Goal: Task Accomplishment & Management: Manage account settings

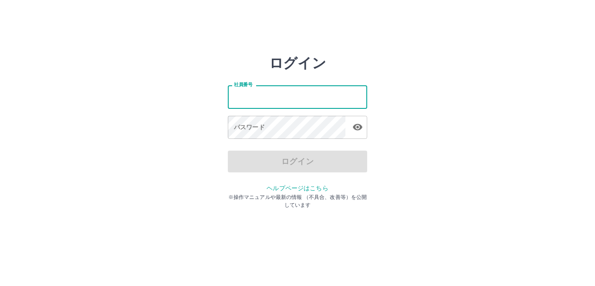
click at [273, 91] on input "社員番号" at bounding box center [297, 96] width 139 height 23
type input "*******"
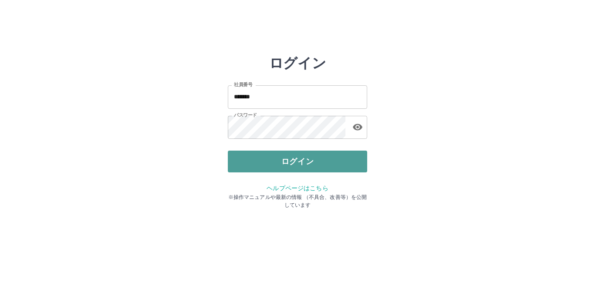
click at [259, 161] on button "ログイン" at bounding box center [297, 162] width 139 height 22
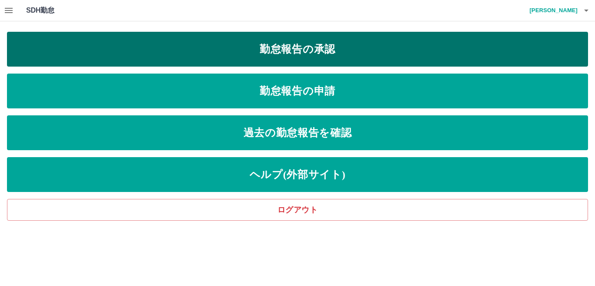
click at [245, 59] on link "勤怠報告の承認" at bounding box center [297, 49] width 581 height 35
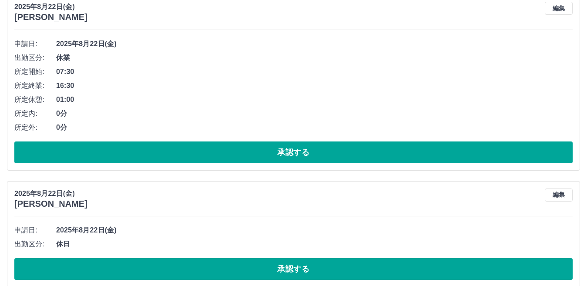
scroll to position [3926, 0]
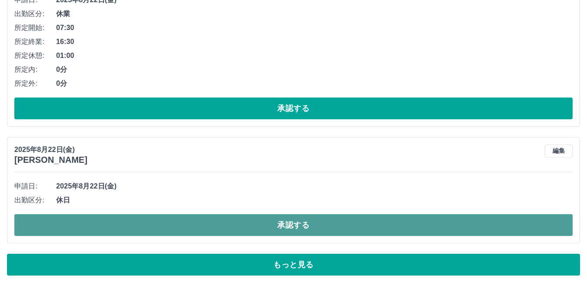
click at [97, 217] on button "承認する" at bounding box center [293, 225] width 559 height 22
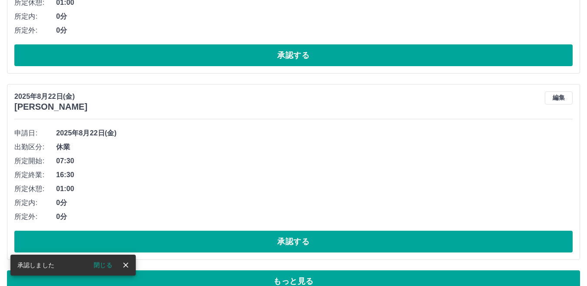
scroll to position [3996, 0]
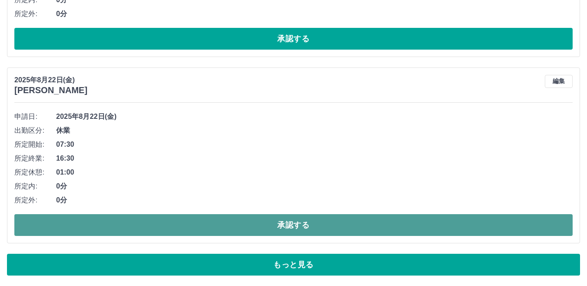
click at [150, 225] on button "承認する" at bounding box center [293, 225] width 559 height 22
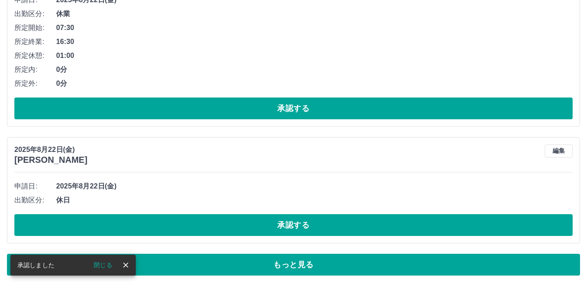
scroll to position [3926, 0]
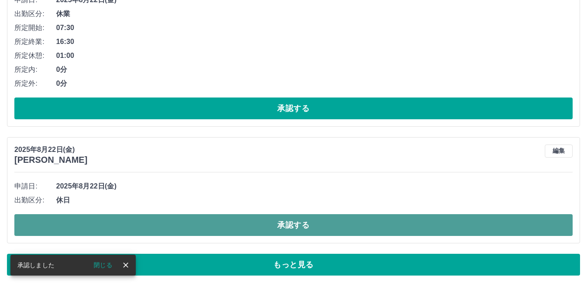
click at [163, 226] on button "承認する" at bounding box center [293, 225] width 559 height 22
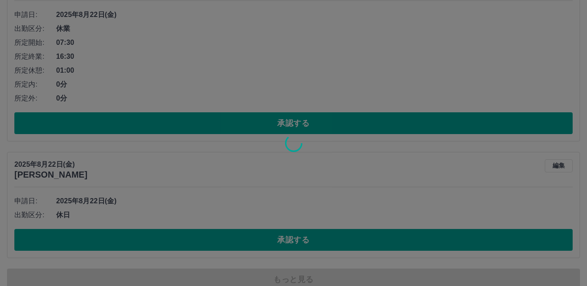
scroll to position [3883, 0]
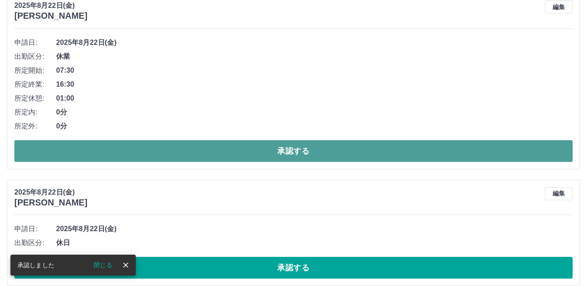
click at [134, 158] on button "承認する" at bounding box center [293, 151] width 559 height 22
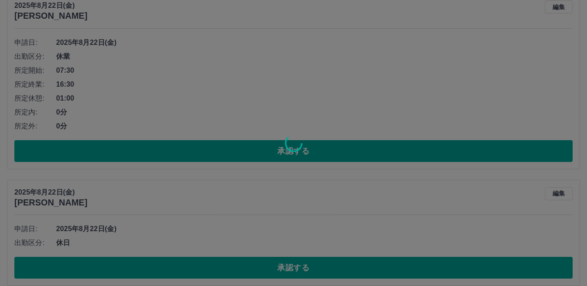
scroll to position [3696, 0]
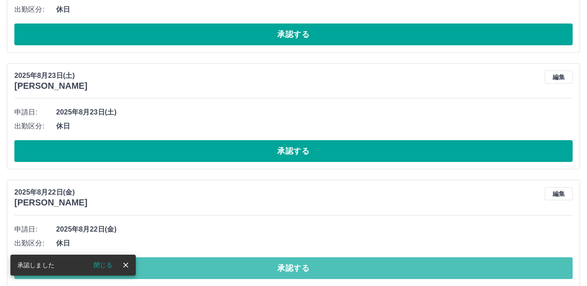
click at [188, 268] on button "承認する" at bounding box center [293, 268] width 559 height 22
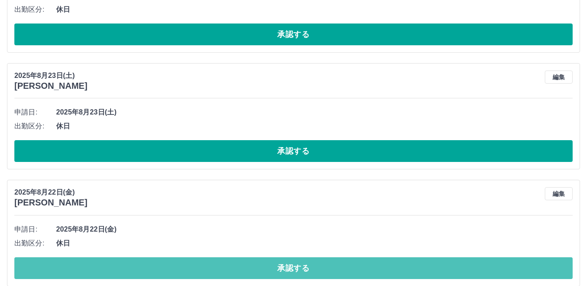
click at [189, 266] on button "承認する" at bounding box center [293, 268] width 559 height 22
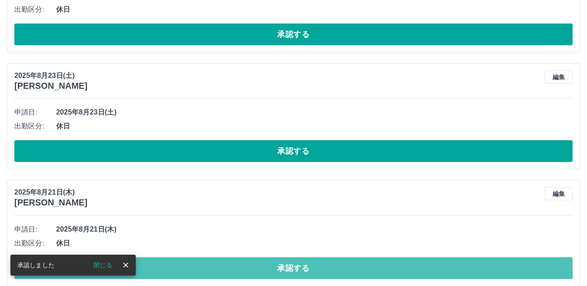
click at [192, 263] on button "承認する" at bounding box center [293, 268] width 559 height 22
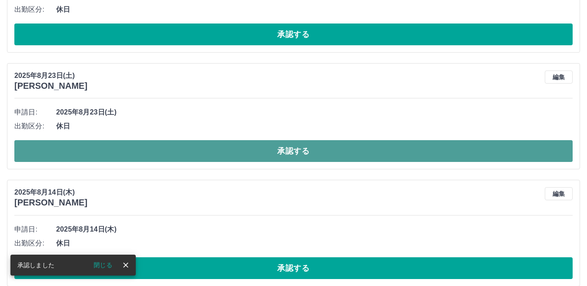
click at [175, 142] on button "承認する" at bounding box center [293, 151] width 559 height 22
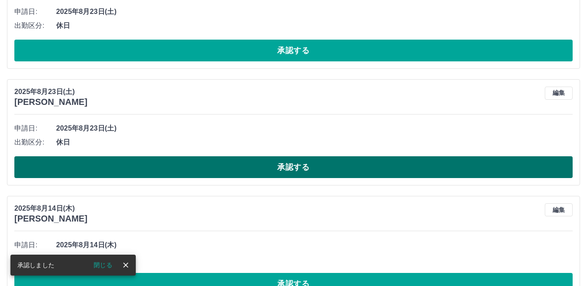
scroll to position [3565, 0]
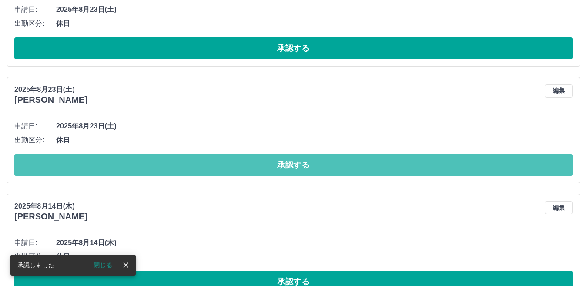
drag, startPoint x: 162, startPoint y: 158, endPoint x: 160, endPoint y: 138, distance: 20.1
click at [162, 158] on button "承認する" at bounding box center [293, 165] width 559 height 22
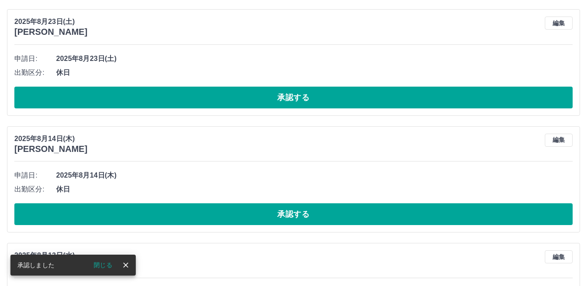
scroll to position [3442, 0]
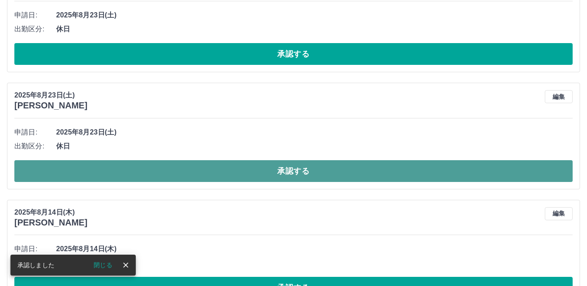
drag, startPoint x: 151, startPoint y: 173, endPoint x: 151, endPoint y: 161, distance: 11.8
click at [152, 171] on button "承認する" at bounding box center [293, 171] width 559 height 22
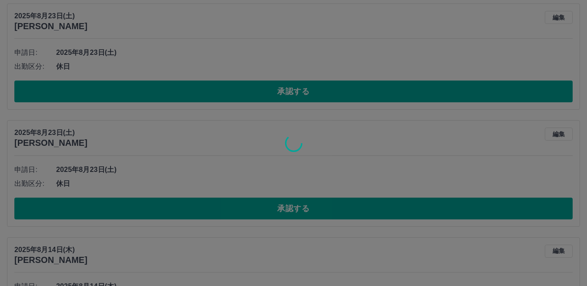
scroll to position [3355, 0]
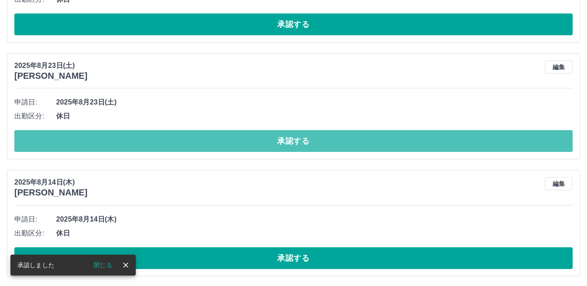
click at [148, 140] on button "承認する" at bounding box center [293, 141] width 559 height 22
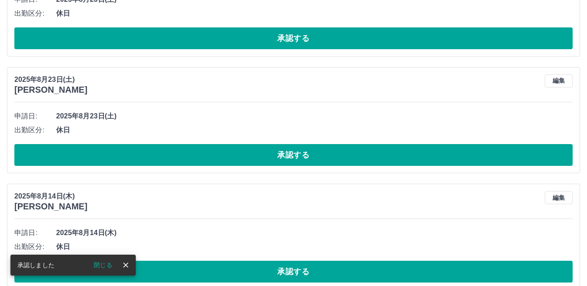
scroll to position [3181, 0]
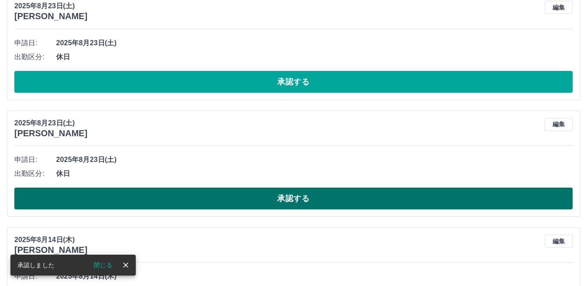
click at [174, 197] on button "承認する" at bounding box center [293, 199] width 559 height 22
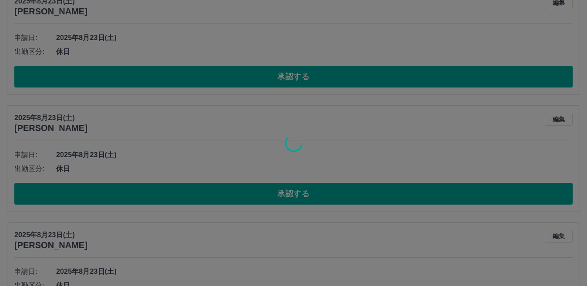
scroll to position [3051, 0]
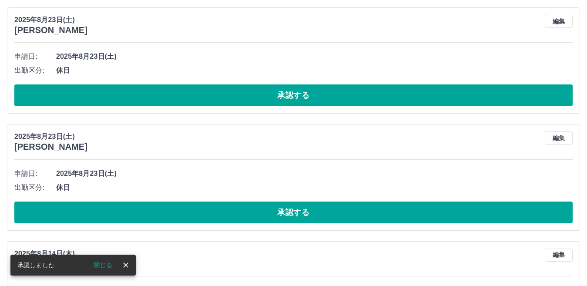
click at [194, 207] on button "承認する" at bounding box center [293, 213] width 559 height 22
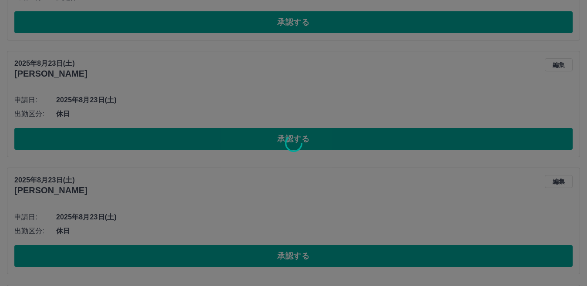
scroll to position [2920, 0]
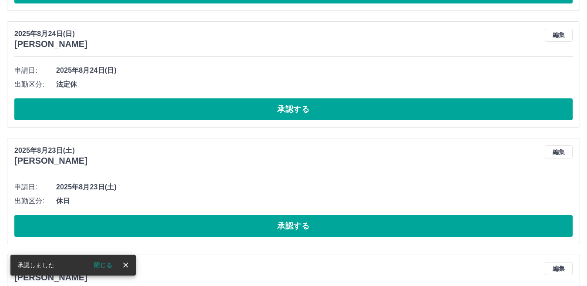
click at [198, 219] on button "承認する" at bounding box center [293, 226] width 559 height 22
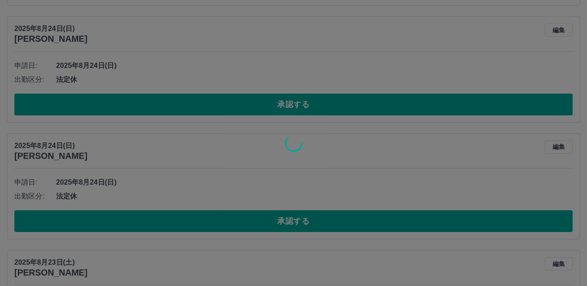
scroll to position [2789, 0]
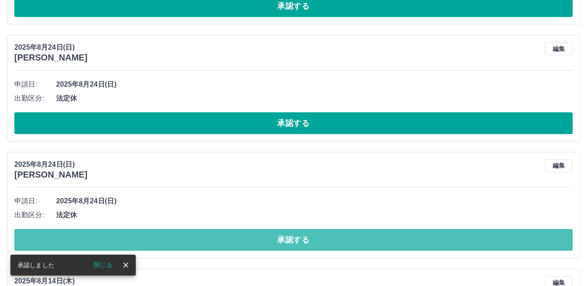
click at [185, 236] on button "承認する" at bounding box center [293, 240] width 559 height 22
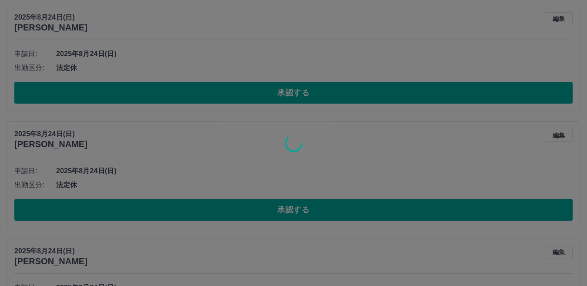
scroll to position [2702, 0]
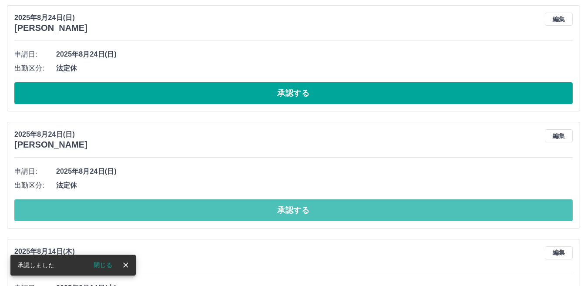
click at [190, 209] on button "承認する" at bounding box center [293, 210] width 559 height 22
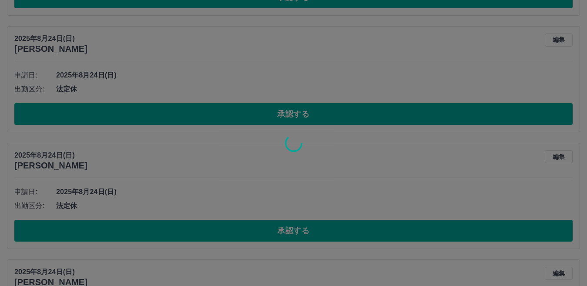
scroll to position [2528, 0]
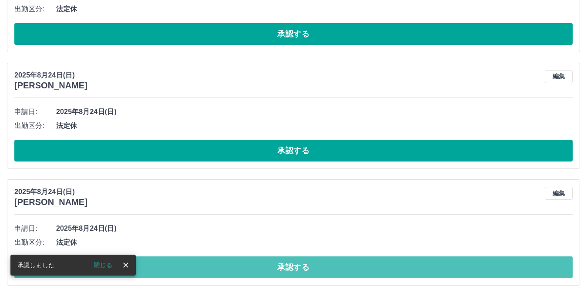
click at [189, 265] on button "承認する" at bounding box center [293, 267] width 559 height 22
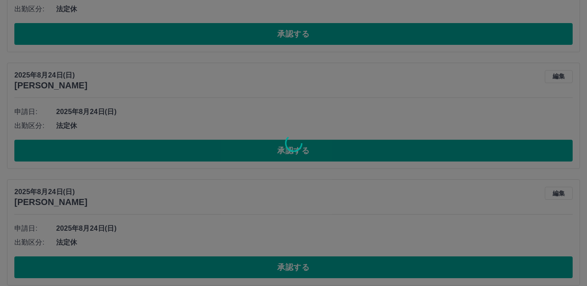
click at [176, 154] on div at bounding box center [293, 143] width 587 height 286
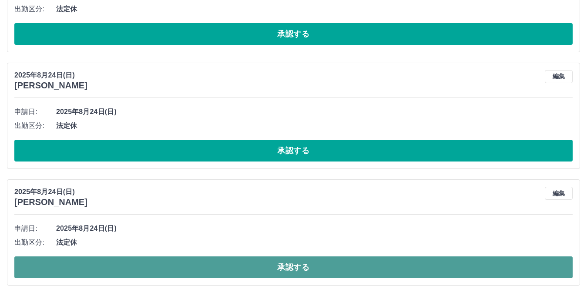
click at [194, 262] on button "承認する" at bounding box center [293, 267] width 559 height 22
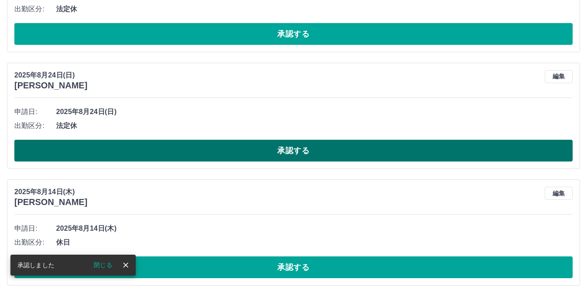
click at [187, 154] on button "承認する" at bounding box center [293, 151] width 559 height 22
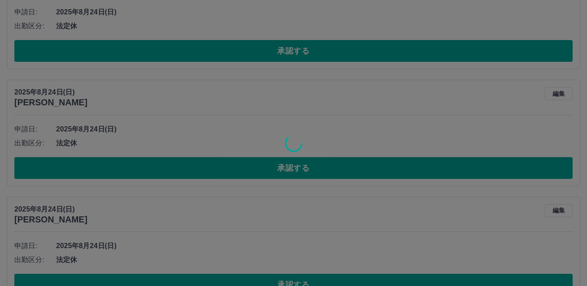
scroll to position [2441, 0]
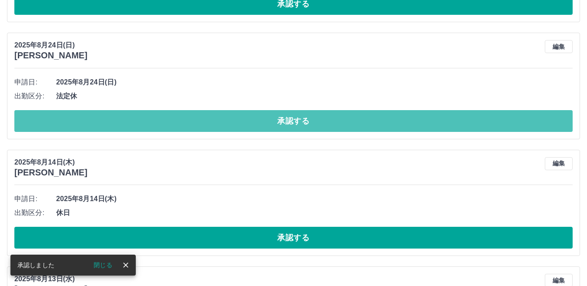
click at [179, 122] on button "承認する" at bounding box center [293, 121] width 559 height 22
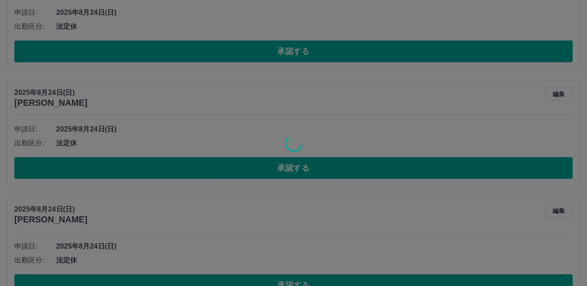
scroll to position [2267, 0]
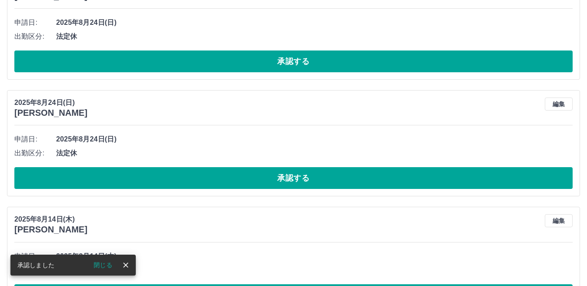
click at [182, 174] on button "承認する" at bounding box center [293, 178] width 559 height 22
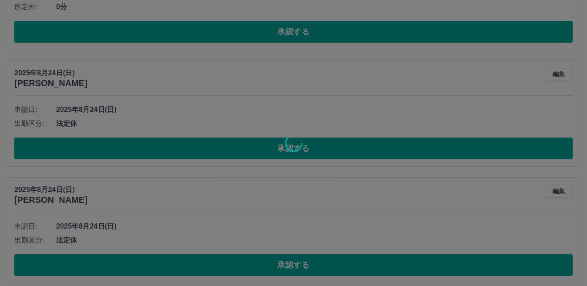
scroll to position [2136, 0]
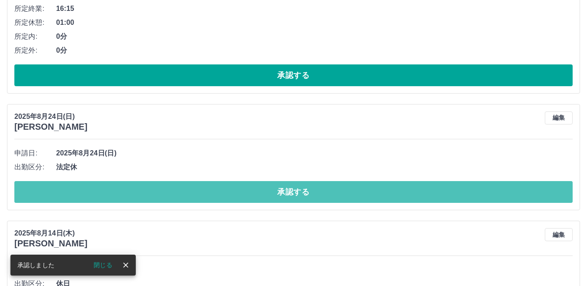
click at [185, 185] on button "承認する" at bounding box center [293, 192] width 559 height 22
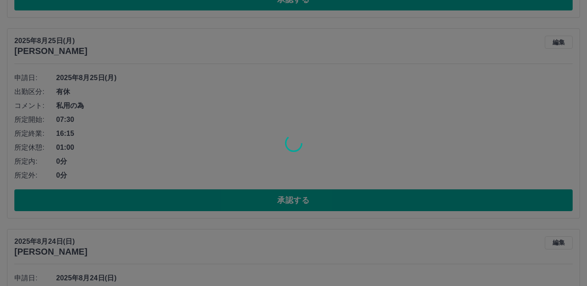
scroll to position [2006, 0]
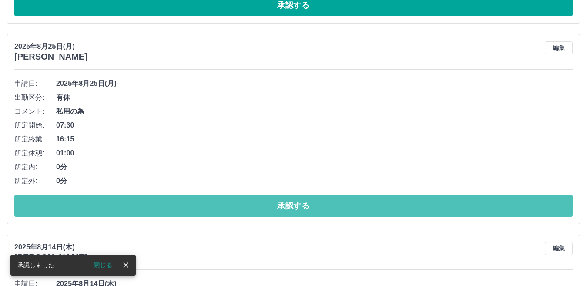
click at [132, 209] on button "承認する" at bounding box center [293, 206] width 559 height 22
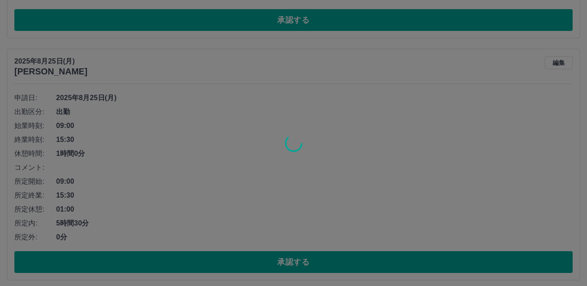
scroll to position [1745, 0]
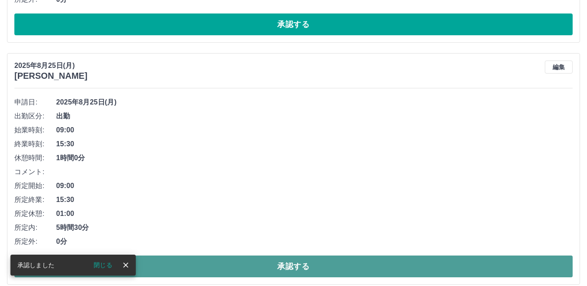
click at [174, 260] on button "承認する" at bounding box center [293, 267] width 559 height 22
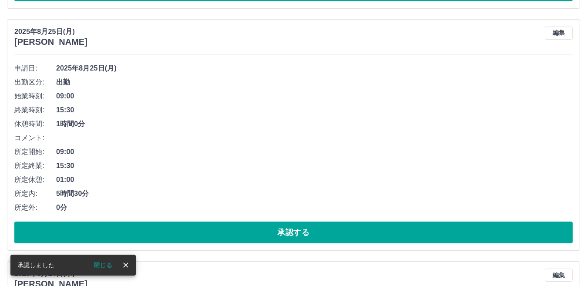
scroll to position [1527, 0]
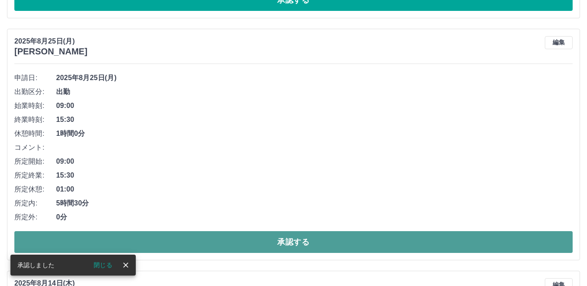
click at [216, 238] on button "承認する" at bounding box center [293, 242] width 559 height 22
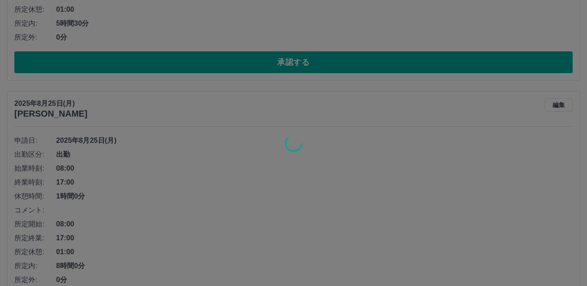
scroll to position [1266, 0]
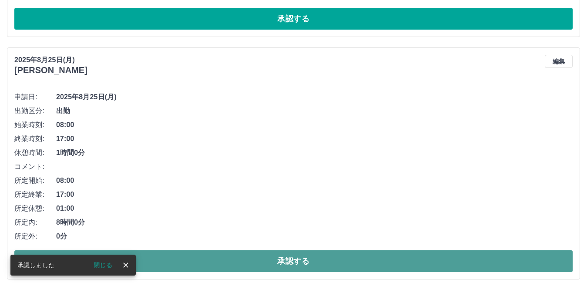
click at [175, 263] on button "承認する" at bounding box center [293, 261] width 559 height 22
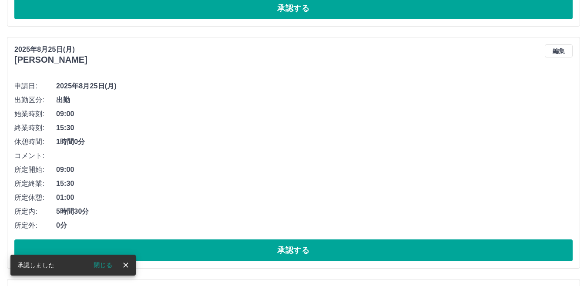
scroll to position [1048, 0]
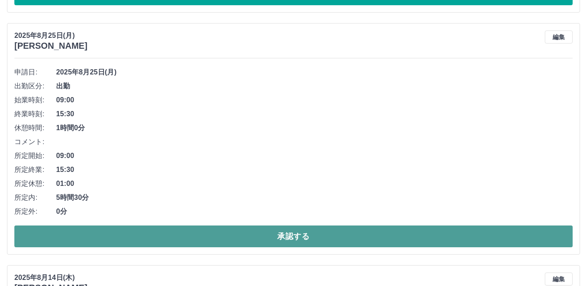
click at [177, 233] on button "承認する" at bounding box center [293, 236] width 559 height 22
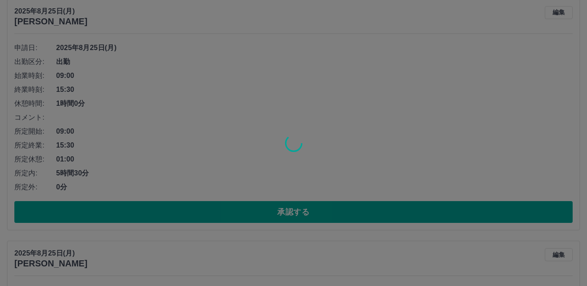
scroll to position [787, 0]
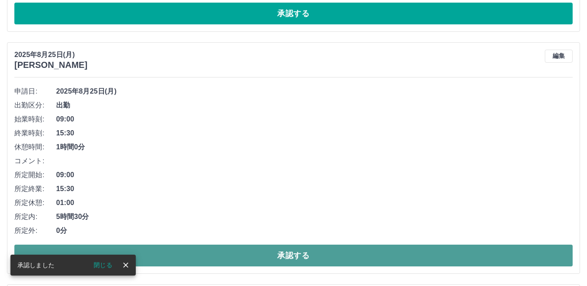
click at [192, 248] on button "承認する" at bounding box center [293, 256] width 559 height 22
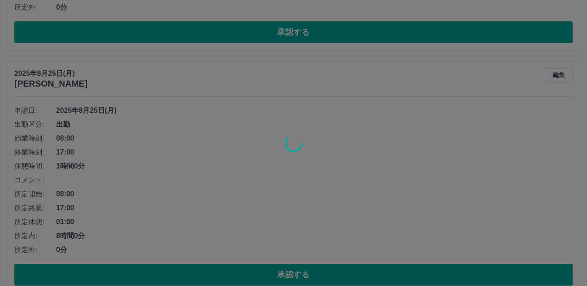
scroll to position [569, 0]
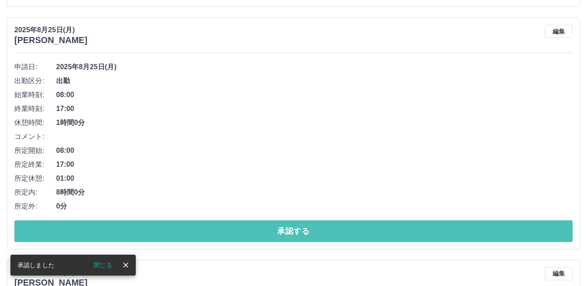
click at [146, 232] on button "承認する" at bounding box center [293, 231] width 559 height 22
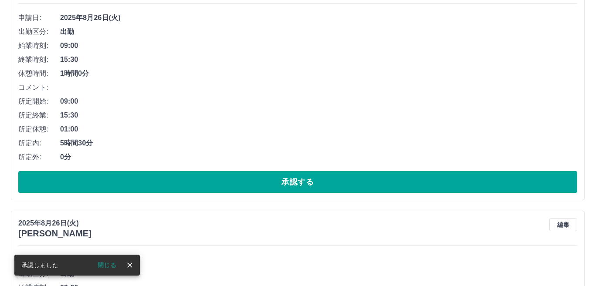
scroll to position [0, 0]
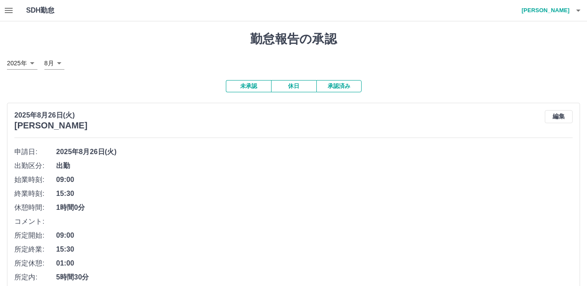
click at [576, 9] on icon "button" at bounding box center [578, 10] width 10 height 10
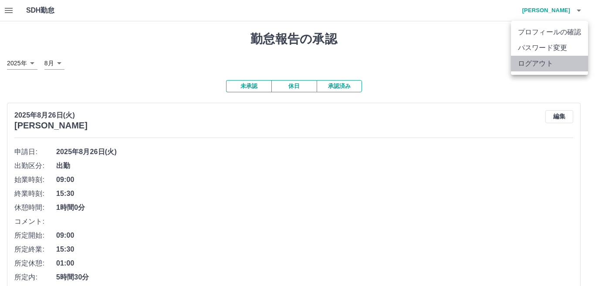
click at [568, 64] on li "ログアウト" at bounding box center [549, 64] width 77 height 16
